Goal: Task Accomplishment & Management: Complete application form

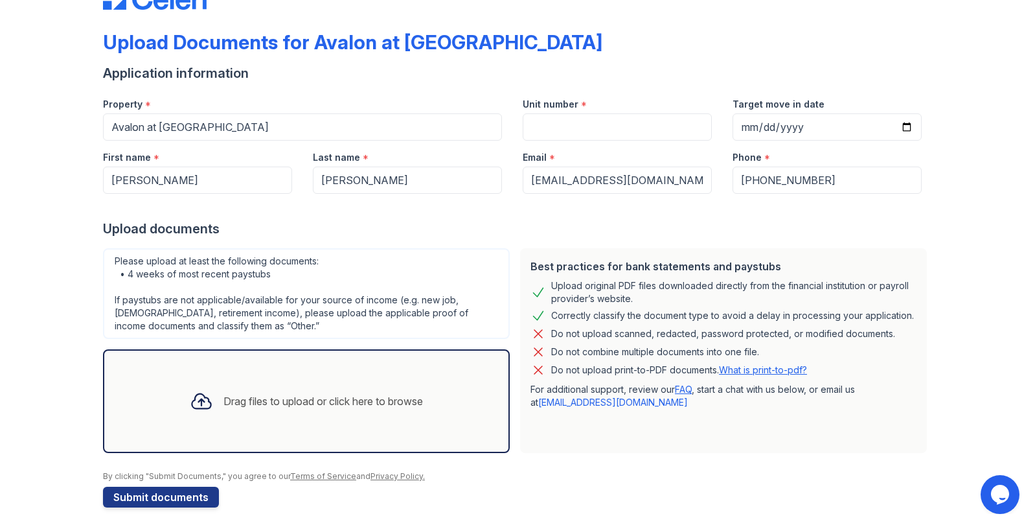
scroll to position [51, 0]
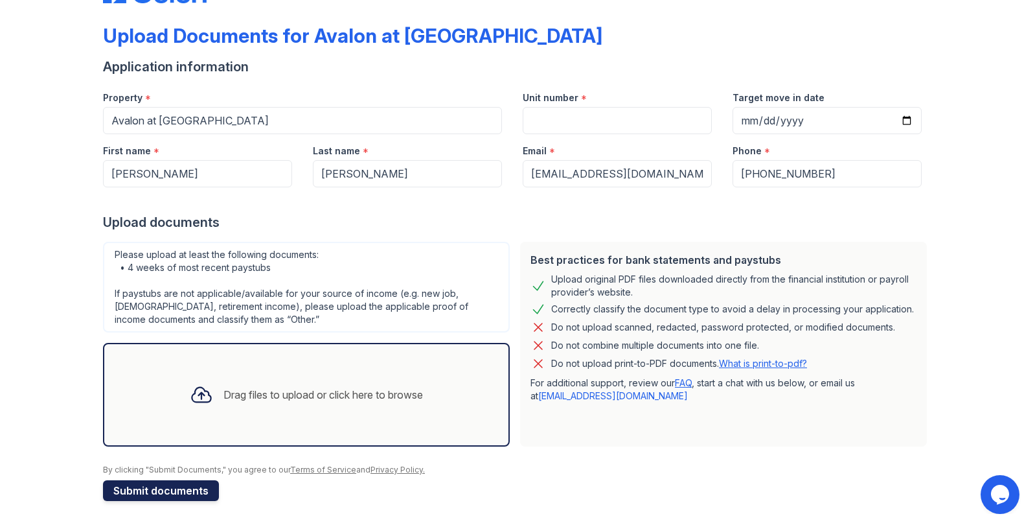
click at [144, 494] on button "Submit documents" at bounding box center [161, 490] width 116 height 21
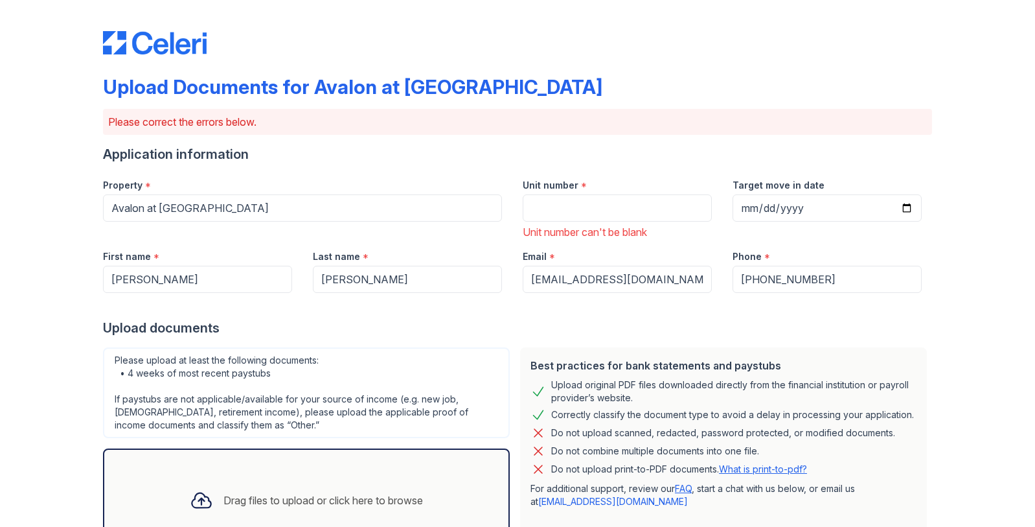
click at [239, 499] on div "Drag files to upload or click here to browse" at bounding box center [323, 500] width 200 height 16
click at [287, 45] on div at bounding box center [517, 29] width 829 height 49
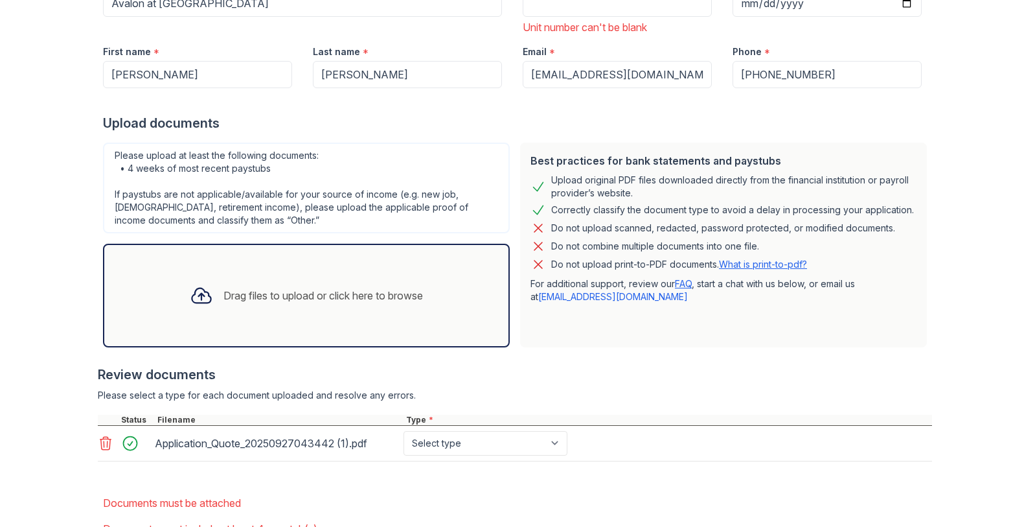
scroll to position [206, 0]
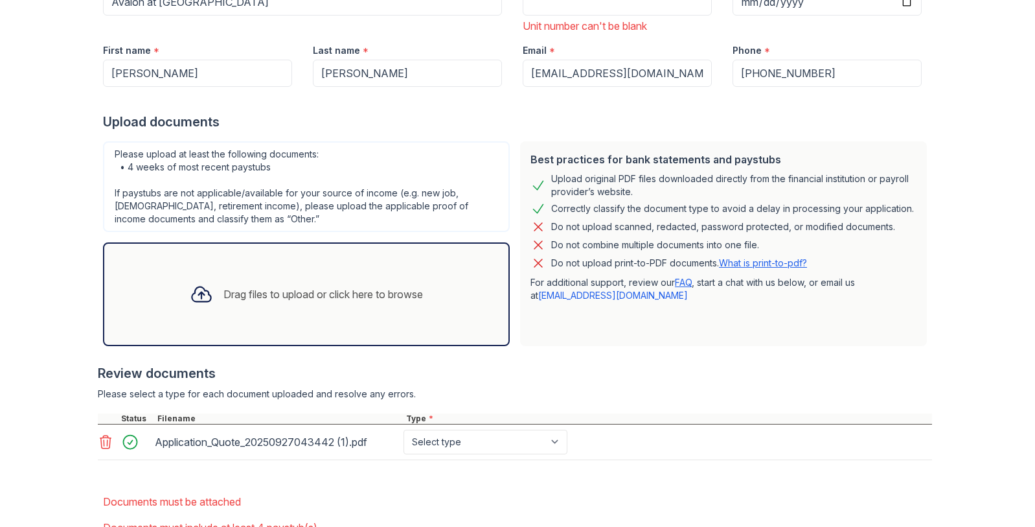
click at [103, 446] on icon at bounding box center [106, 442] width 16 height 16
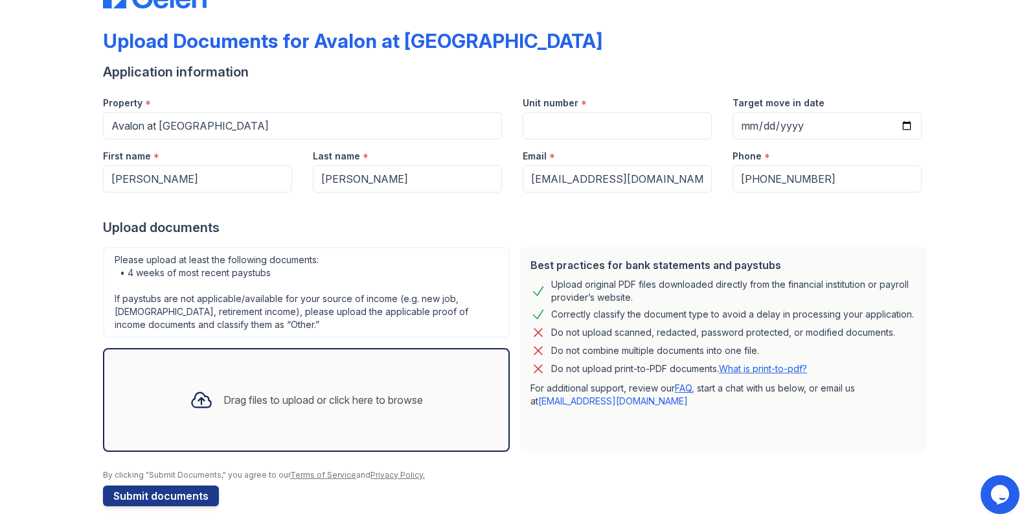
scroll to position [51, 0]
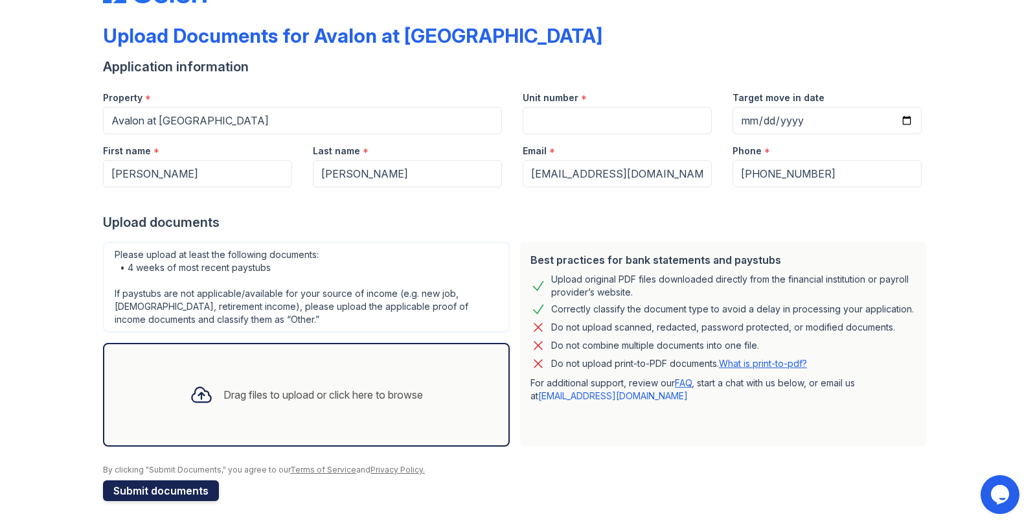
click at [138, 492] on button "Submit documents" at bounding box center [161, 490] width 116 height 21
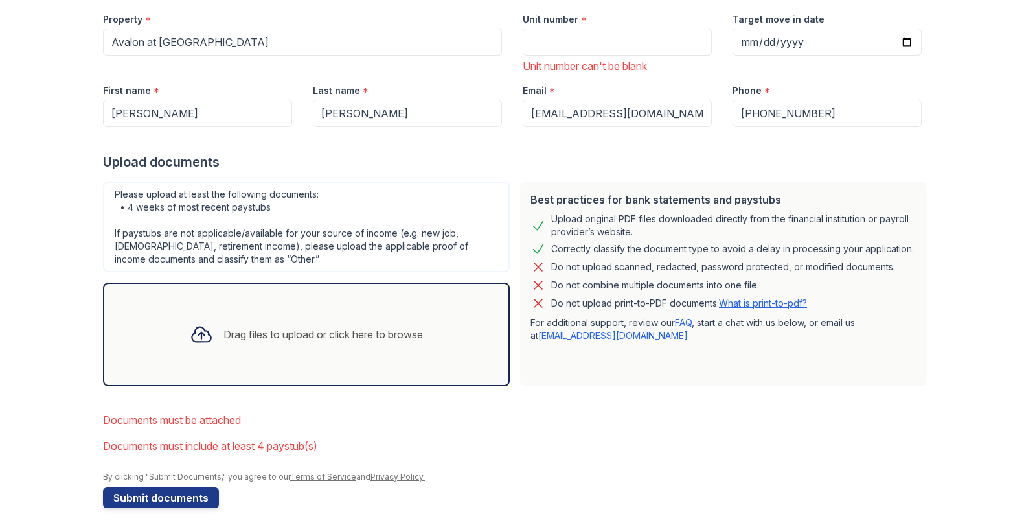
scroll to position [166, 0]
click at [232, 334] on div "Drag files to upload or click here to browse" at bounding box center [323, 334] width 200 height 16
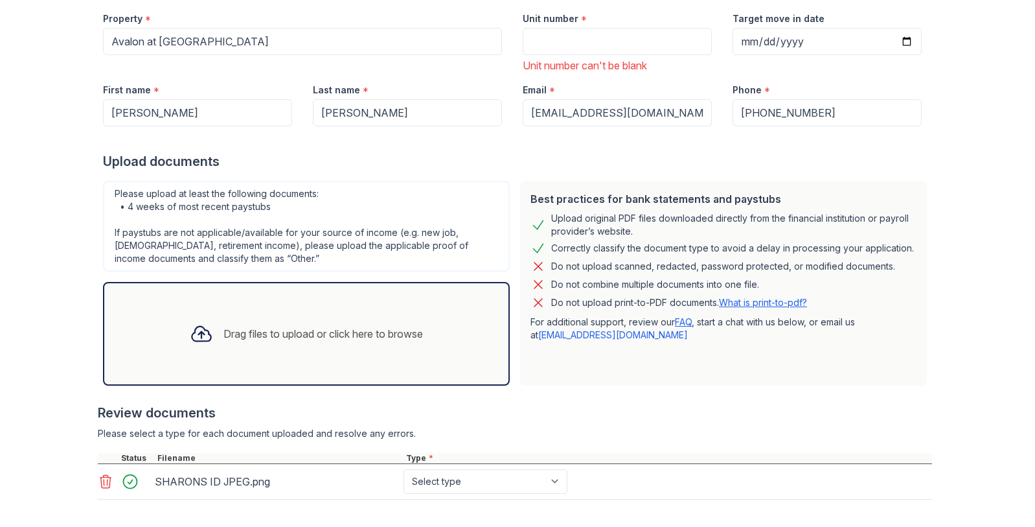
click at [192, 333] on icon at bounding box center [201, 333] width 19 height 15
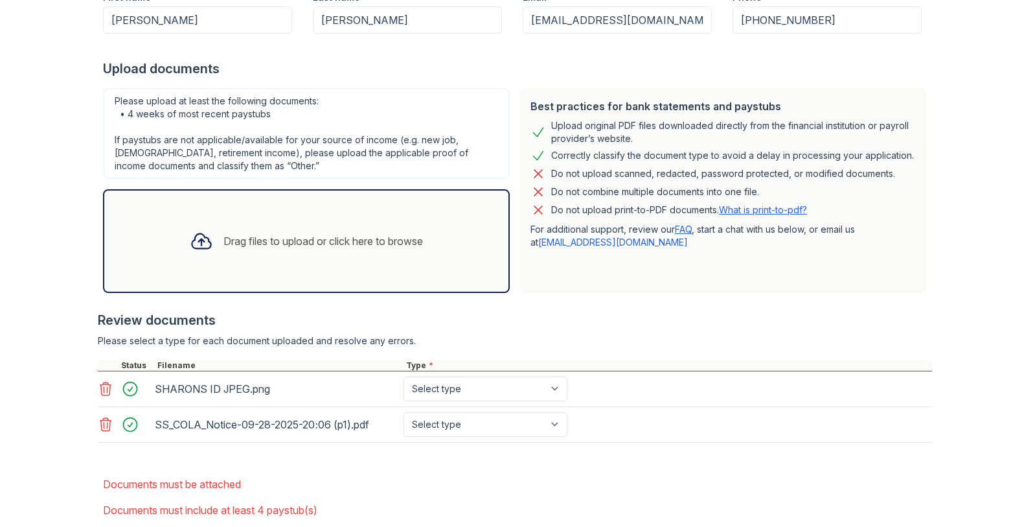
scroll to position [265, 0]
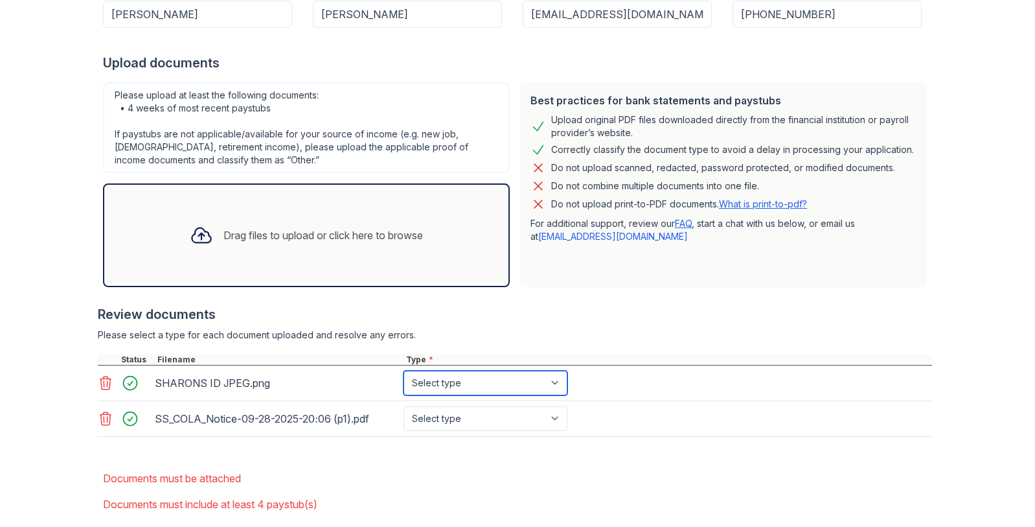
click at [557, 382] on select "Select type Paystub Bank Statement Offer Letter Tax Documents Benefit Award Let…" at bounding box center [486, 383] width 164 height 25
select select "other"
click at [404, 371] on select "Select type Paystub Bank Statement Offer Letter Tax Documents Benefit Award Let…" at bounding box center [486, 383] width 164 height 25
click at [554, 418] on select "Select type Paystub Bank Statement Offer Letter Tax Documents Benefit Award Let…" at bounding box center [486, 418] width 164 height 25
select select "other"
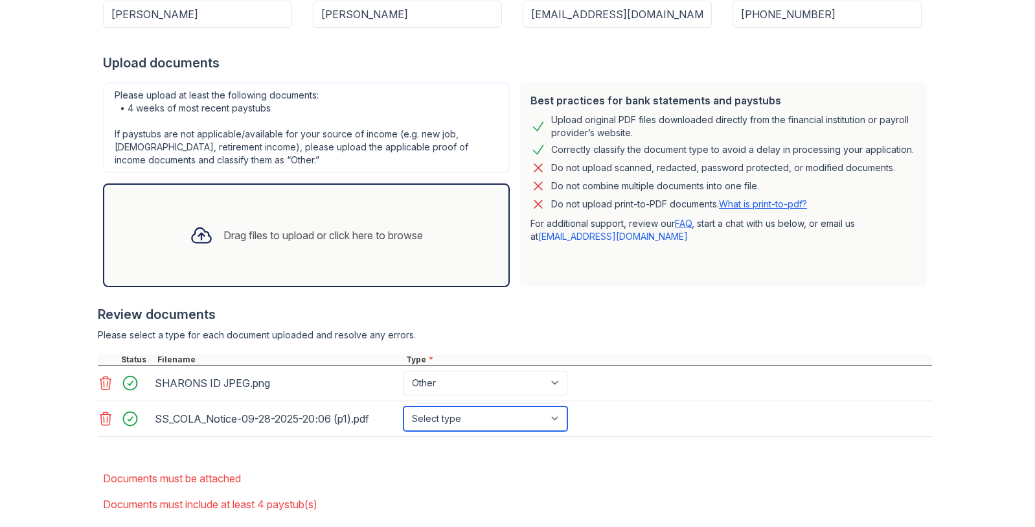
click at [404, 406] on select "Select type Paystub Bank Statement Offer Letter Tax Documents Benefit Award Let…" at bounding box center [486, 418] width 164 height 25
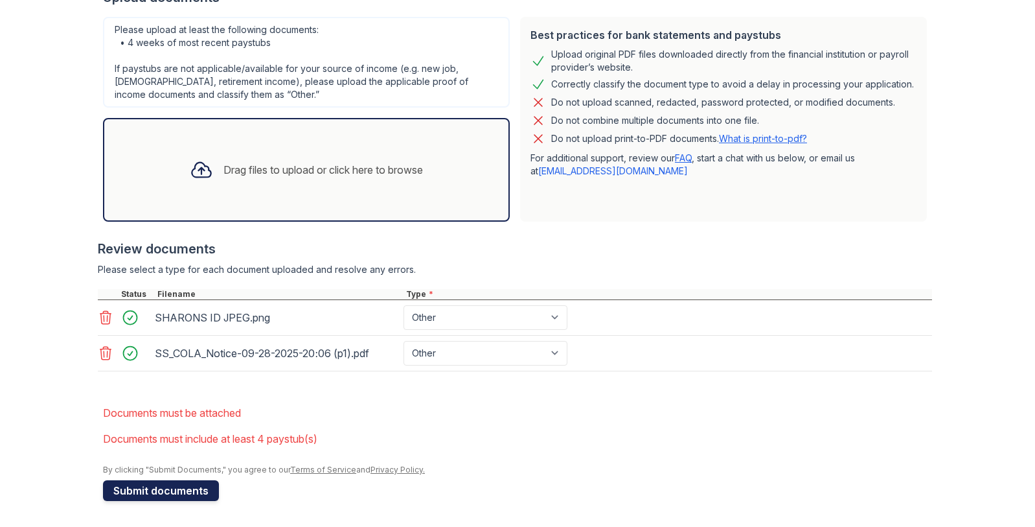
click at [144, 492] on button "Submit documents" at bounding box center [161, 490] width 116 height 21
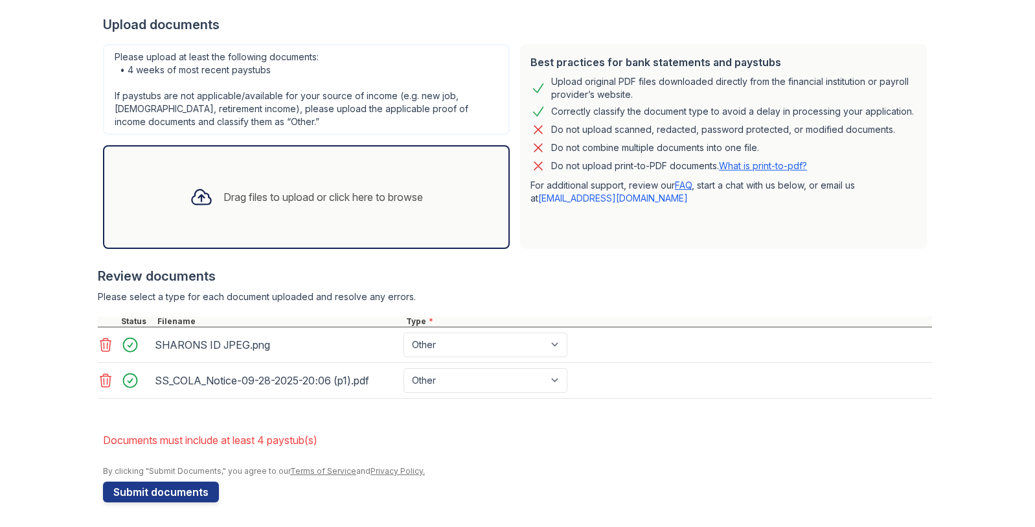
scroll to position [304, 0]
click at [138, 490] on button "Submit documents" at bounding box center [161, 490] width 116 height 21
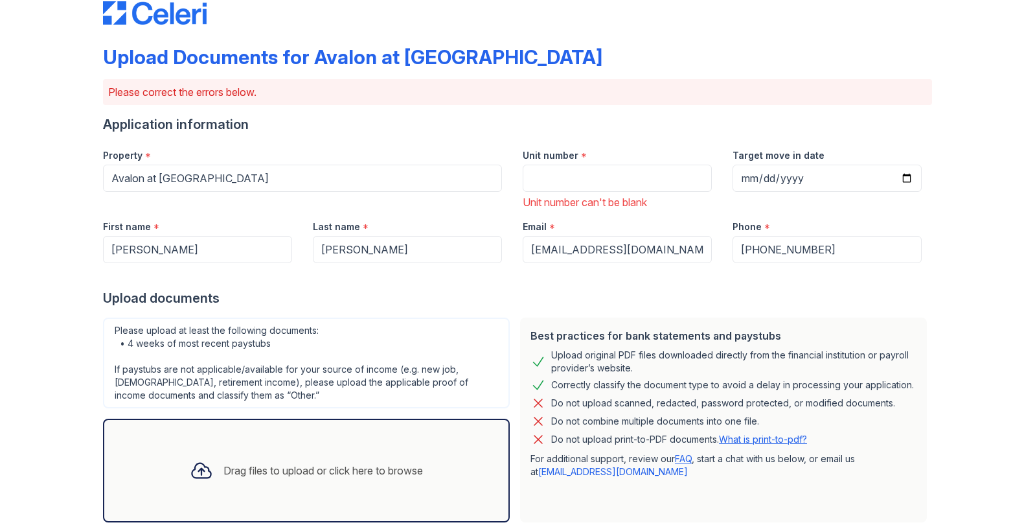
scroll to position [31, 0]
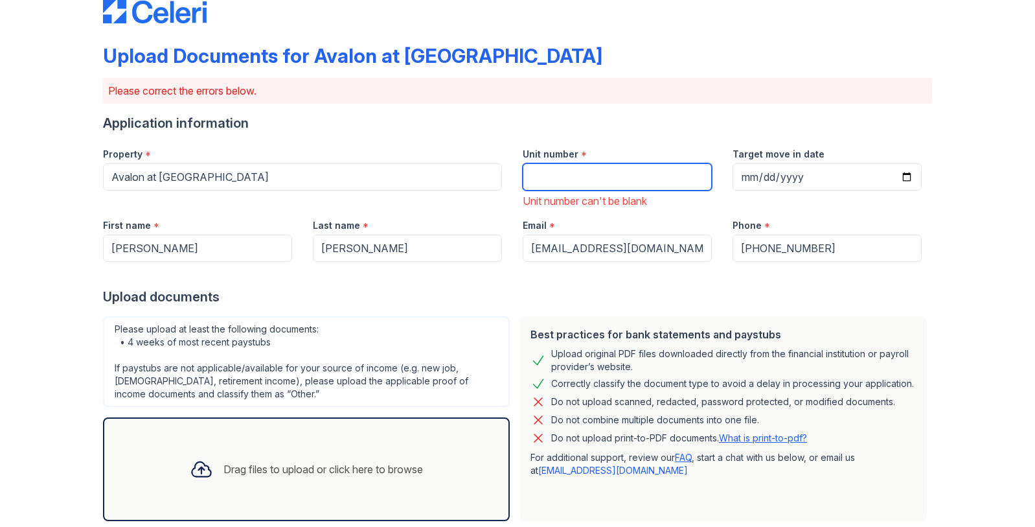
click at [530, 175] on input "Unit number" at bounding box center [617, 176] width 189 height 27
type input "212"
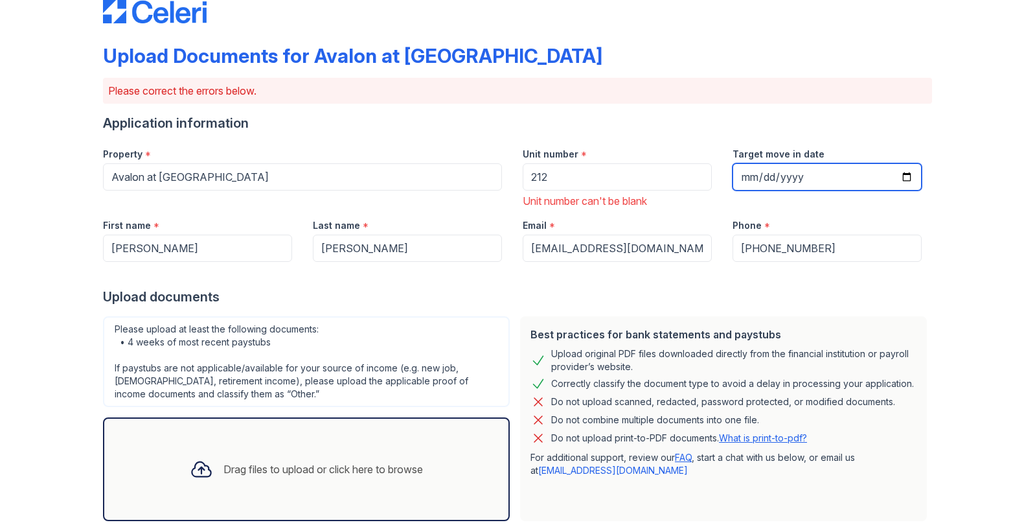
click at [742, 176] on input "Target move in date" at bounding box center [827, 176] width 189 height 27
type input "2025-10-25"
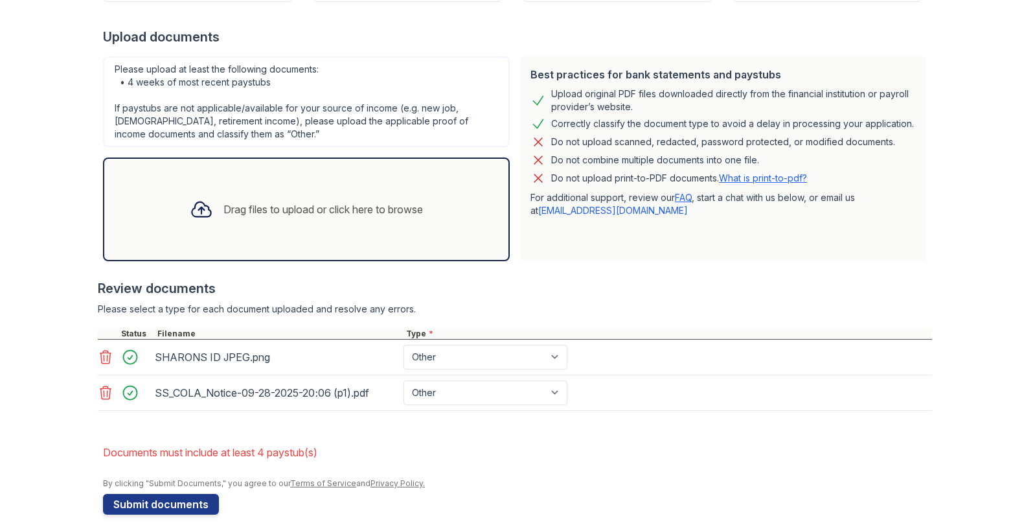
scroll to position [304, 0]
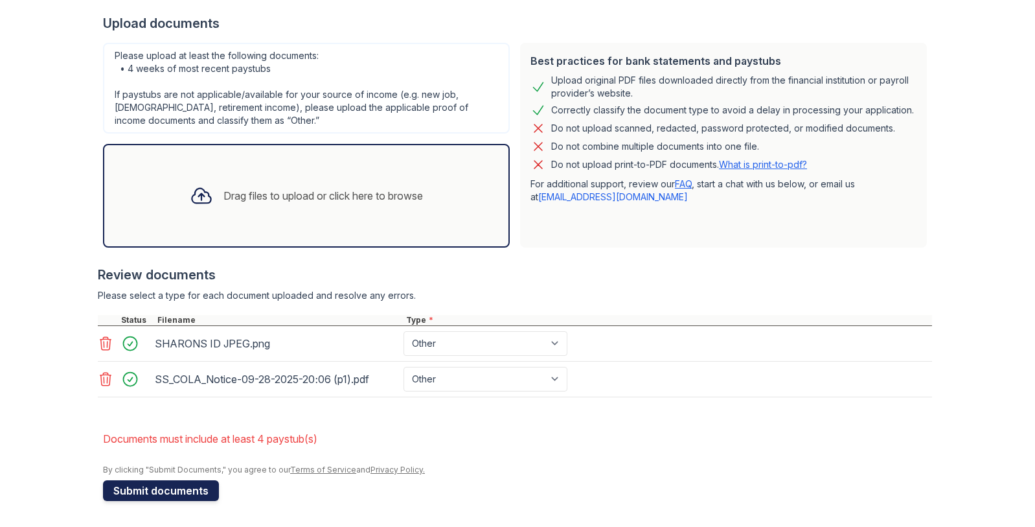
click at [126, 494] on button "Submit documents" at bounding box center [161, 490] width 116 height 21
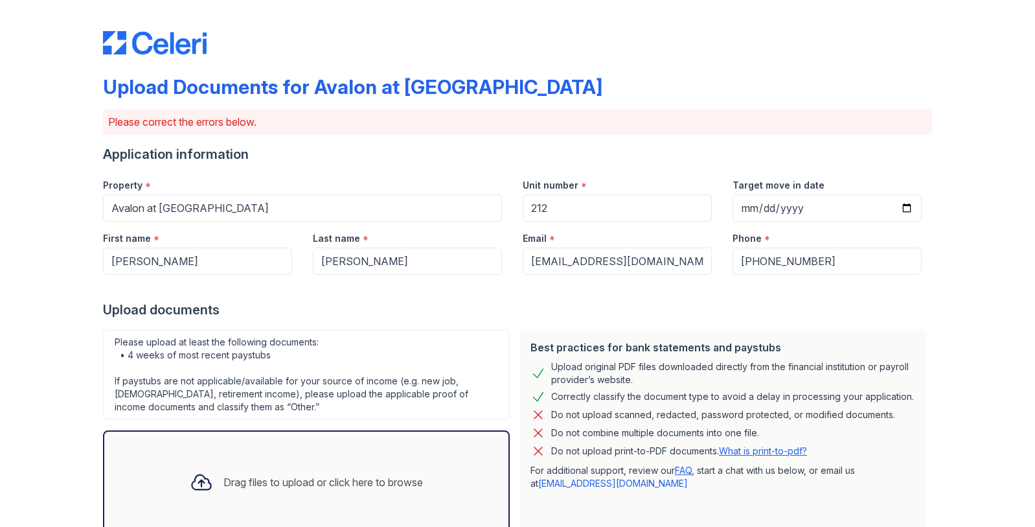
scroll to position [286, 0]
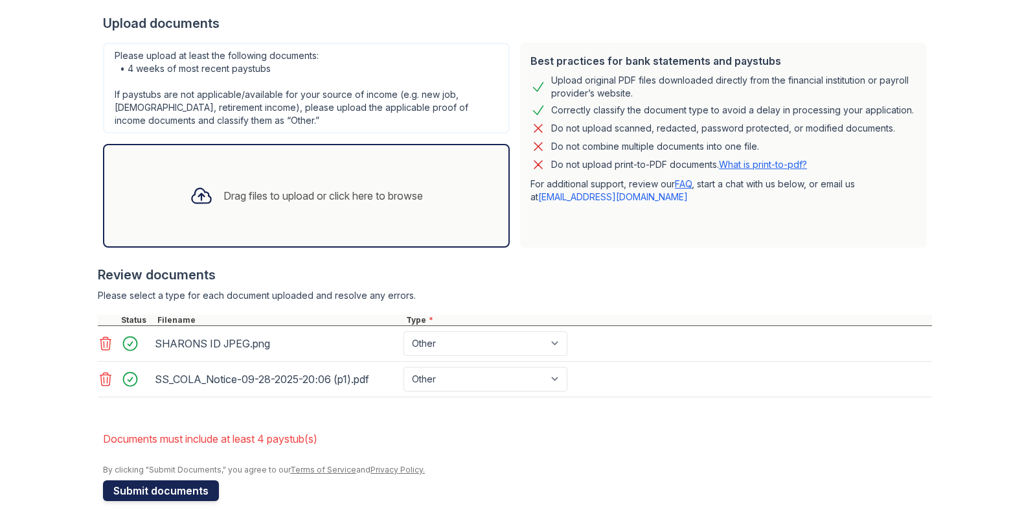
click at [162, 492] on button "Submit documents" at bounding box center [161, 490] width 116 height 21
click at [296, 185] on div "Drag files to upload or click here to browse" at bounding box center [306, 196] width 254 height 44
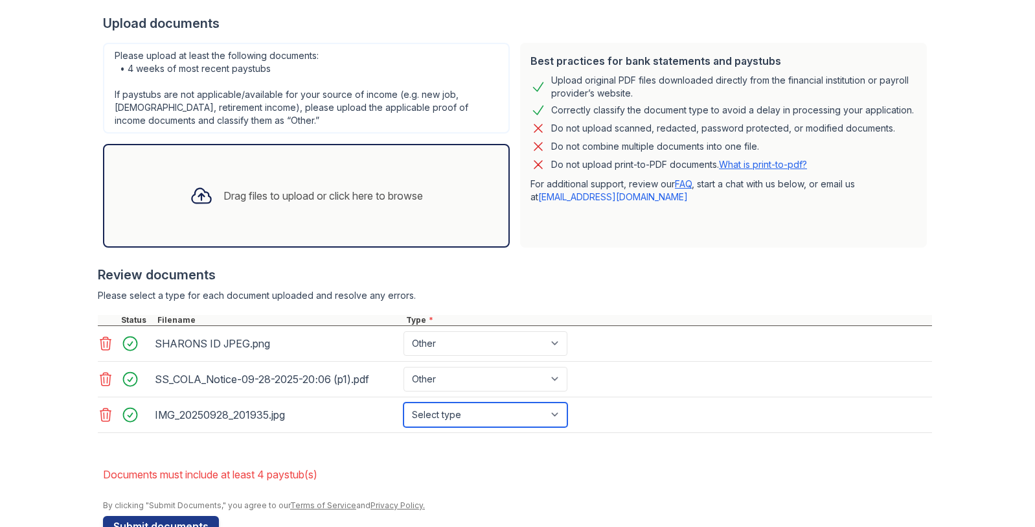
click at [551, 415] on select "Select type Paystub Bank Statement Offer Letter Tax Documents Benefit Award Let…" at bounding box center [486, 414] width 164 height 25
select select "other"
click at [404, 402] on select "Select type Paystub Bank Statement Offer Letter Tax Documents Benefit Award Let…" at bounding box center [486, 414] width 164 height 25
click at [249, 210] on div "Drag files to upload or click here to browse" at bounding box center [306, 196] width 254 height 44
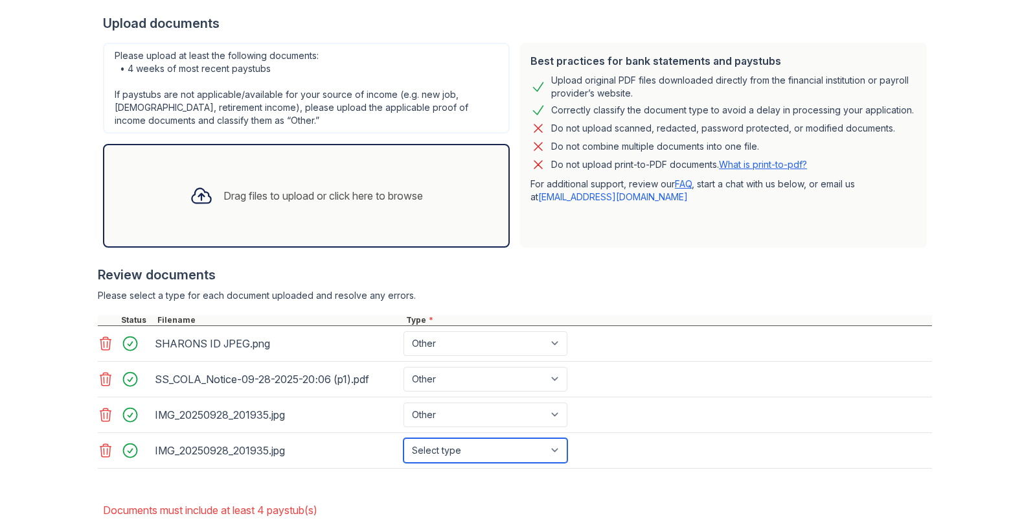
click at [557, 451] on select "Select type Paystub Bank Statement Offer Letter Tax Documents Benefit Award Let…" at bounding box center [486, 450] width 164 height 25
select select "other"
click at [404, 438] on select "Select type Paystub Bank Statement Offer Letter Tax Documents Benefit Award Let…" at bounding box center [486, 450] width 164 height 25
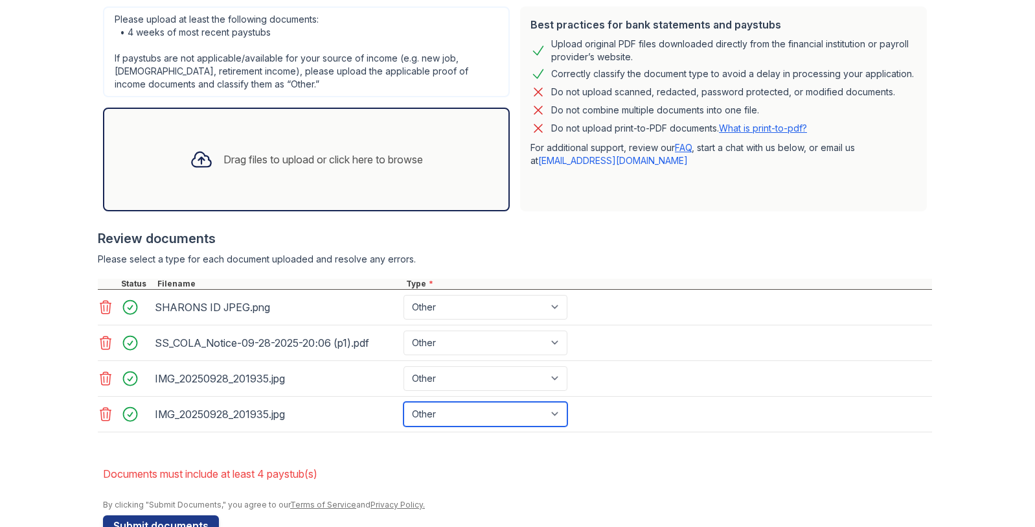
scroll to position [358, 0]
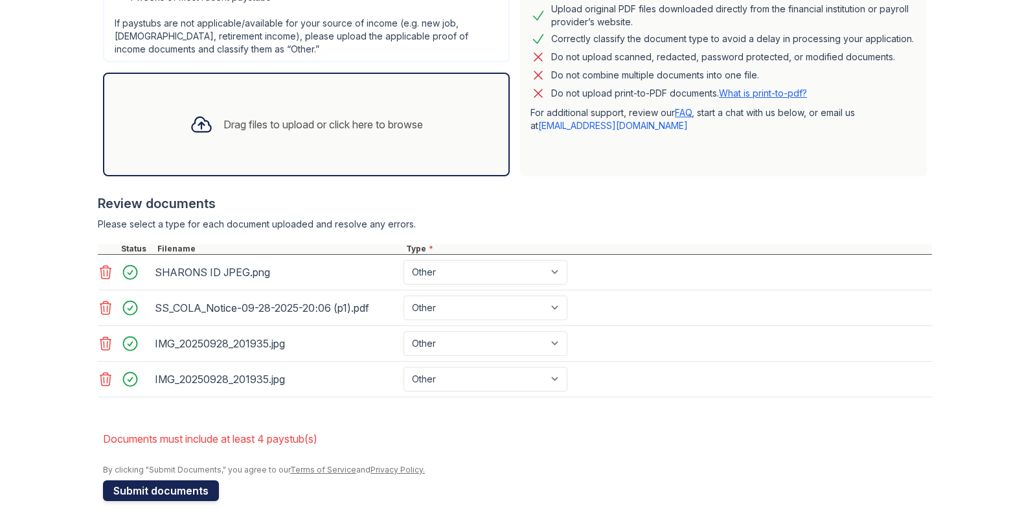
click at [122, 491] on button "Submit documents" at bounding box center [161, 490] width 116 height 21
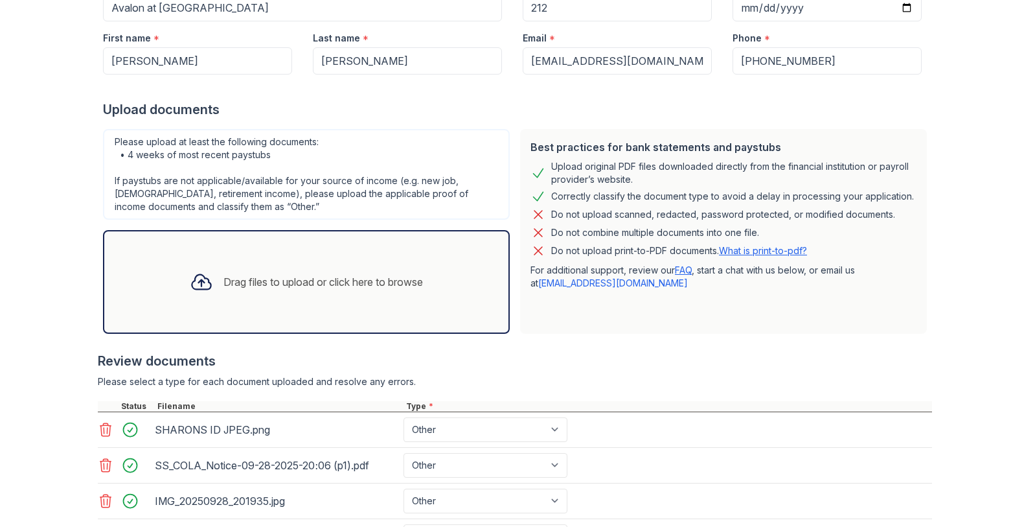
scroll to position [0, 0]
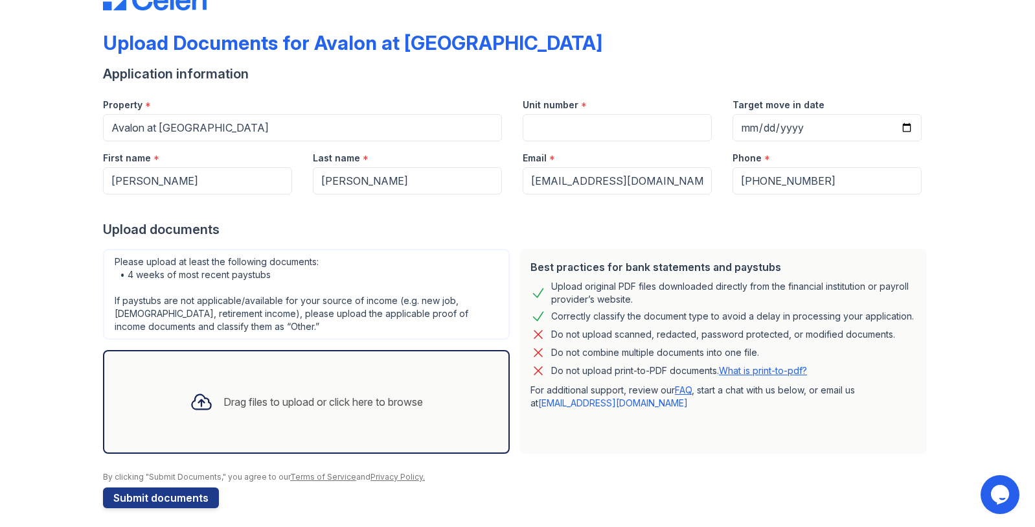
scroll to position [51, 0]
